Goal: Transaction & Acquisition: Purchase product/service

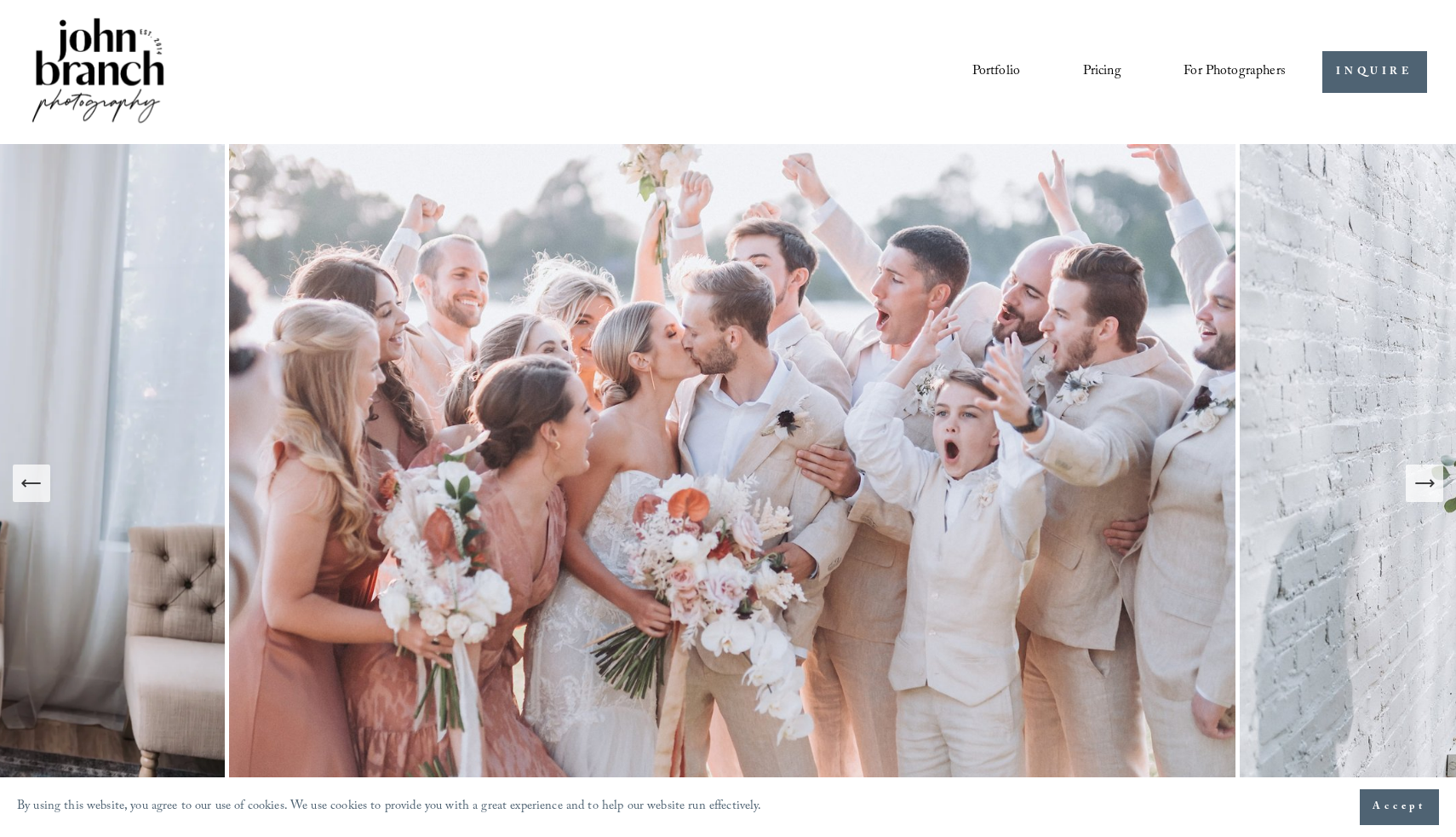
click at [0, 0] on span "Presets" at bounding box center [0, 0] width 0 height 0
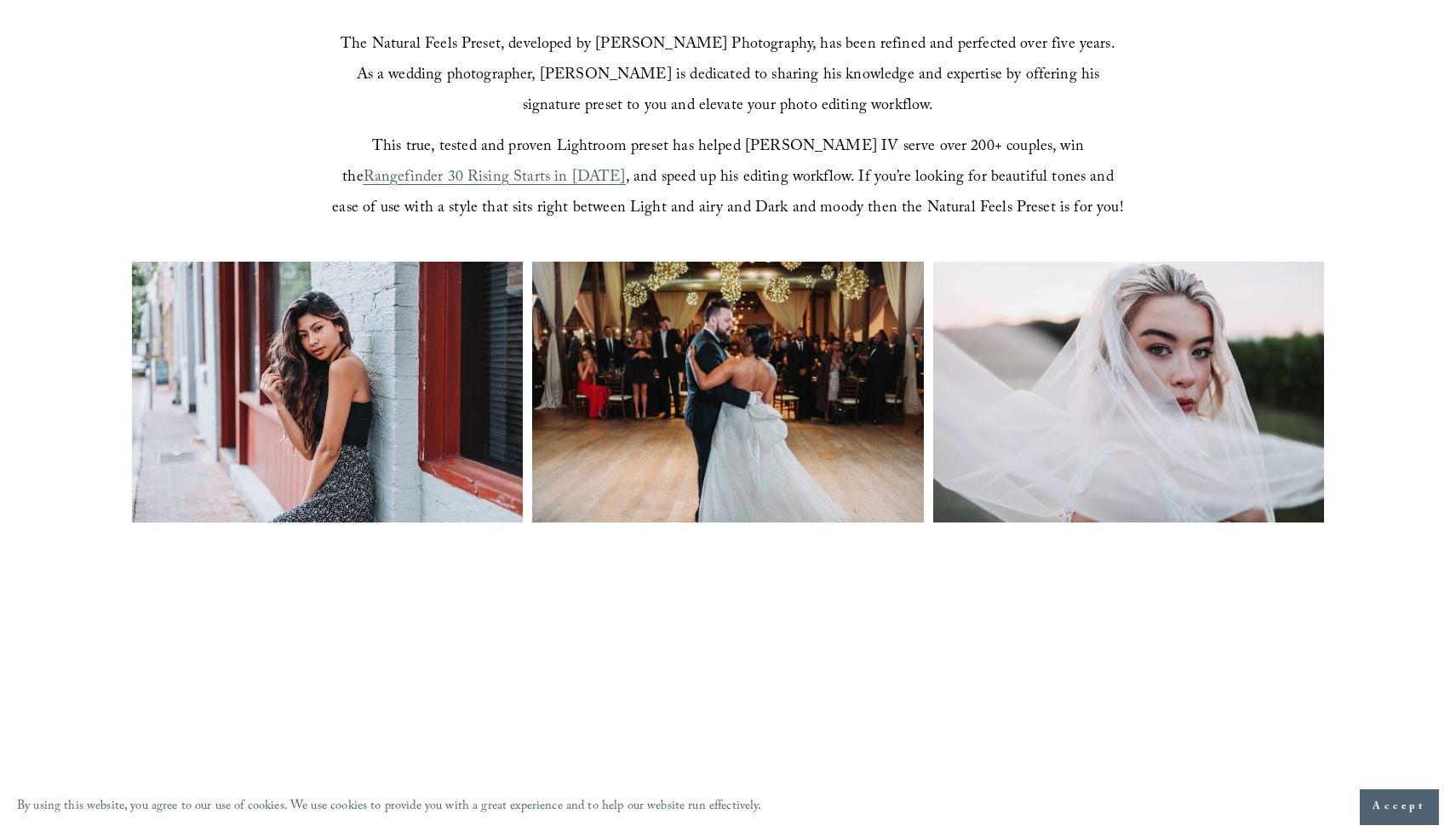
scroll to position [571, 0]
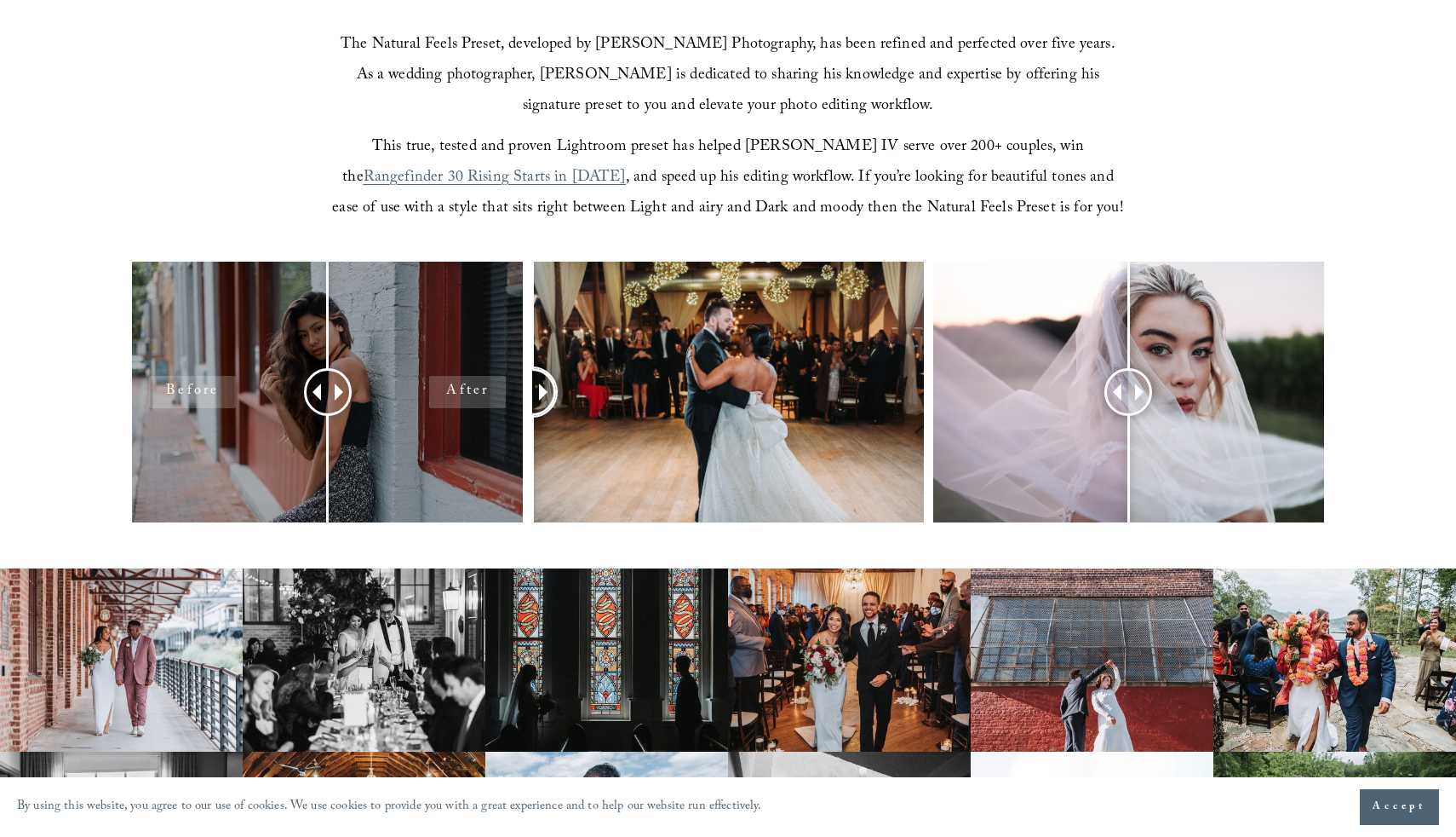
drag, startPoint x: 725, startPoint y: 385, endPoint x: 400, endPoint y: 351, distance: 326.8
click at [400, 351] on div at bounding box center [728, 414] width 1456 height 305
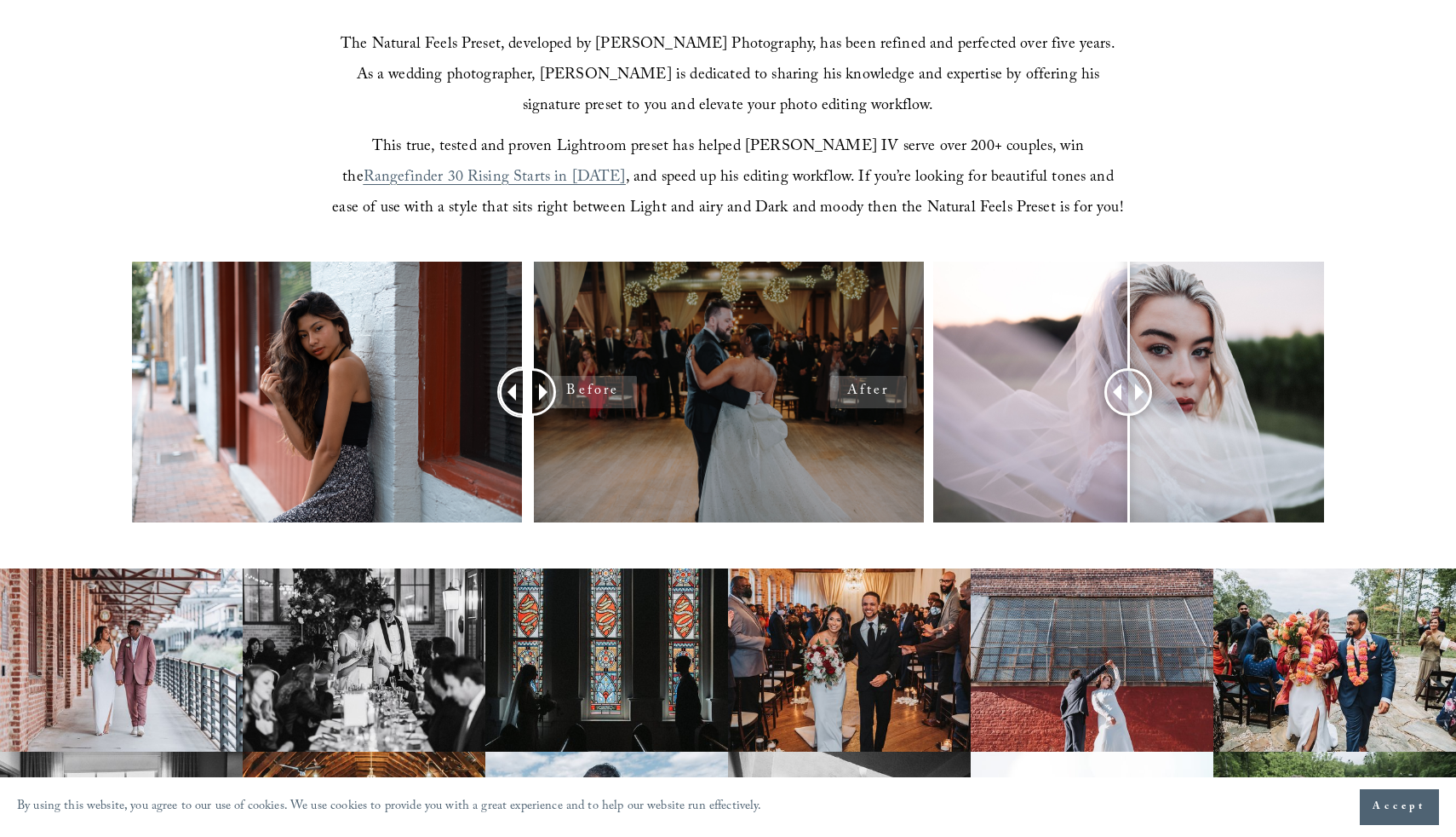
drag, startPoint x: 305, startPoint y: 396, endPoint x: 679, endPoint y: 374, distance: 374.6
click at [679, 374] on div at bounding box center [728, 414] width 1456 height 305
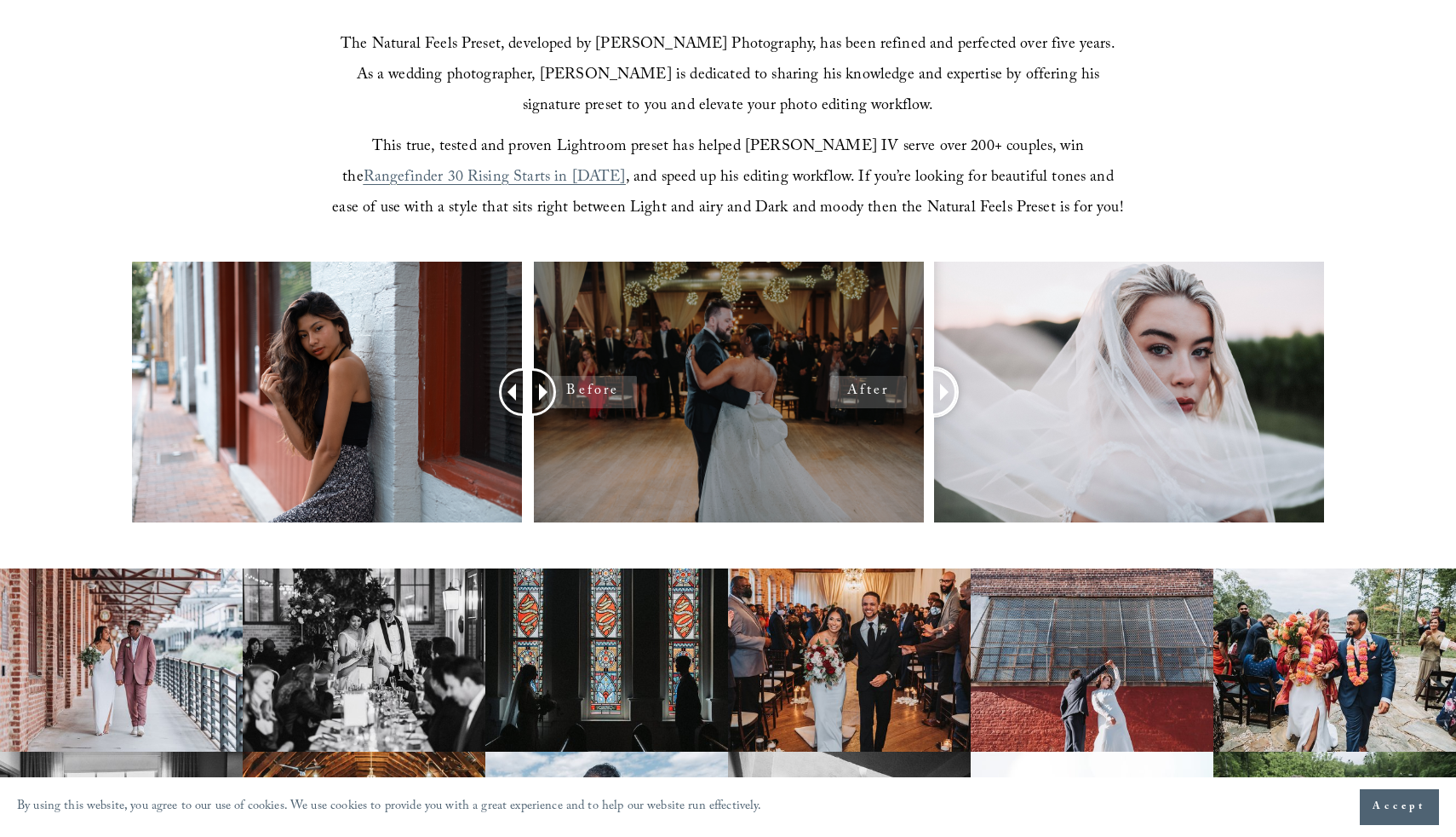
drag, startPoint x: 1114, startPoint y: 394, endPoint x: 893, endPoint y: 347, distance: 225.9
click at [893, 347] on div at bounding box center [728, 414] width 1456 height 305
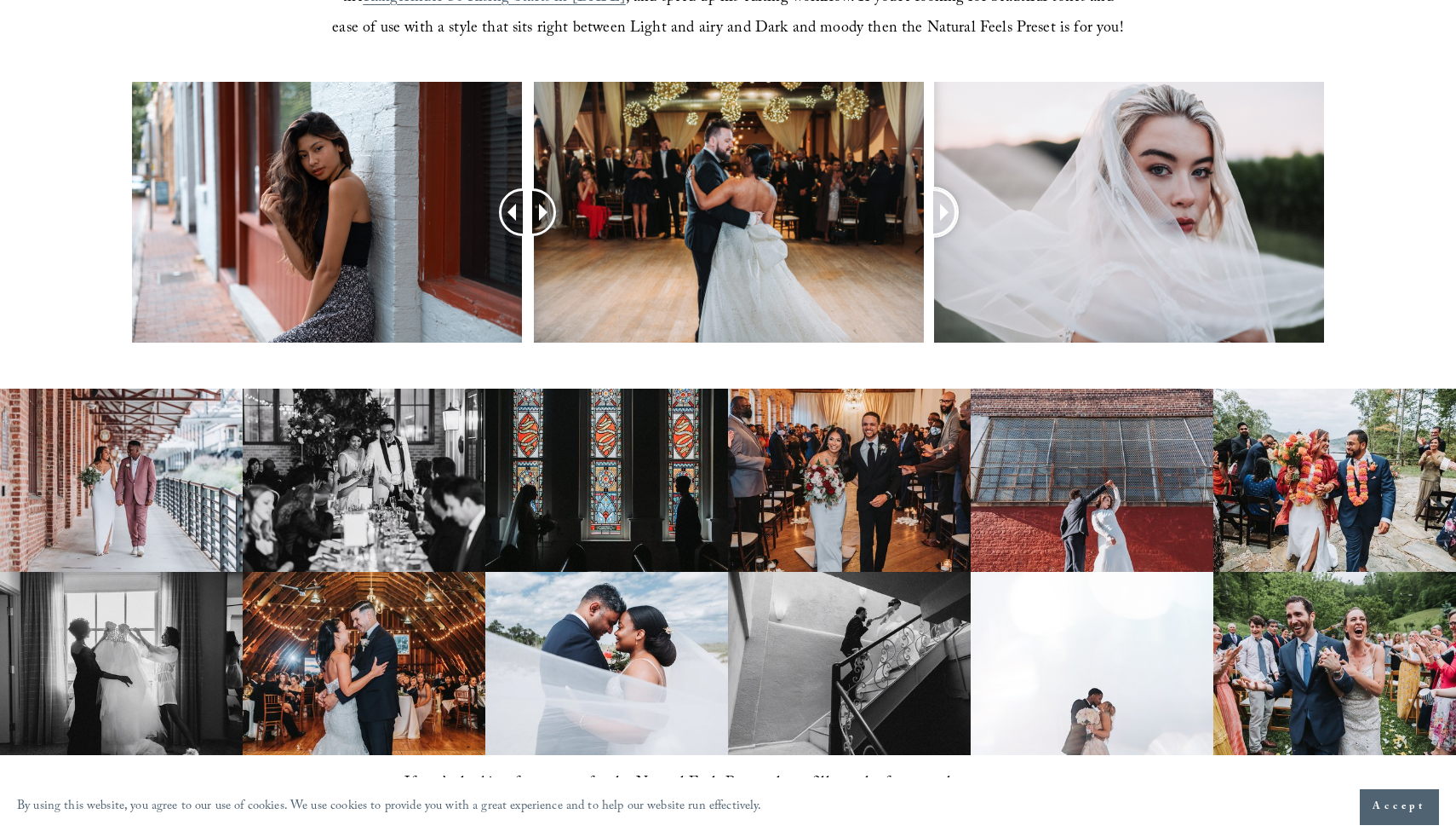
scroll to position [680, 0]
